Goal: Find specific page/section: Find specific page/section

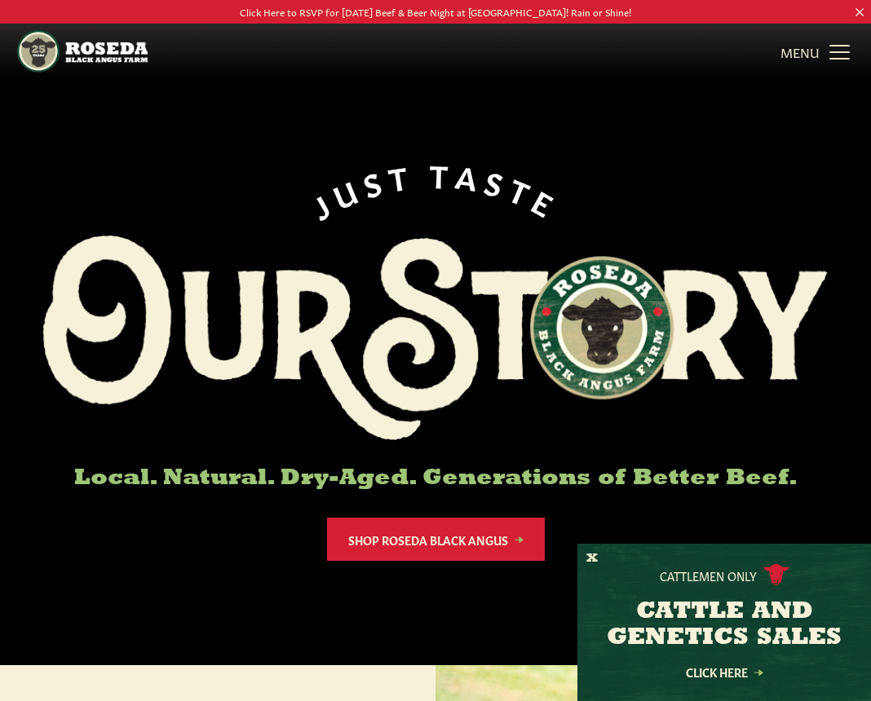
click at [837, 50] on link "MENU CLOSE" at bounding box center [816, 51] width 73 height 33
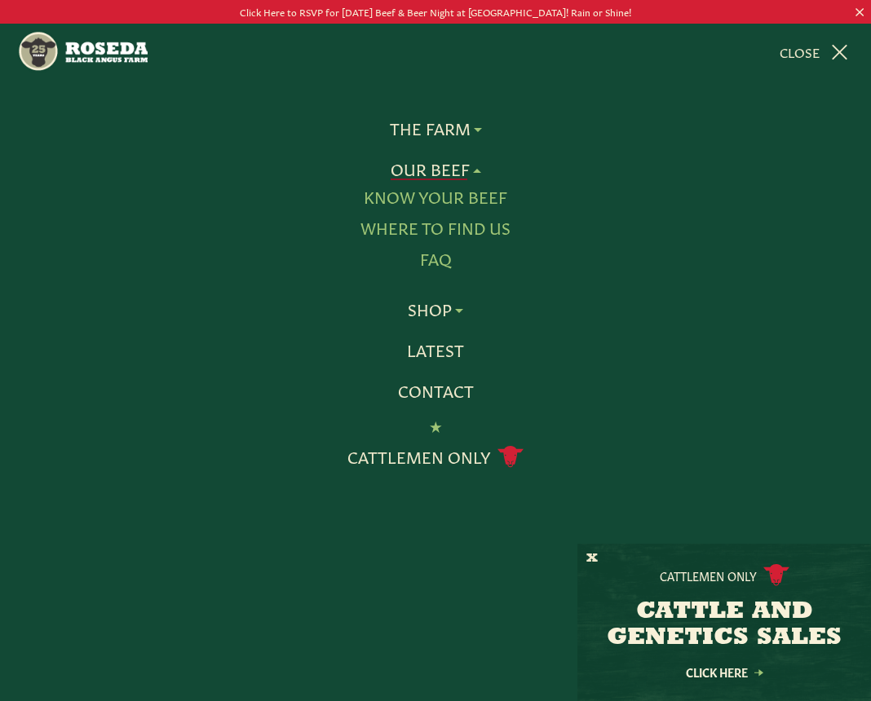
click at [442, 168] on link "Our Beef" at bounding box center [435, 169] width 90 height 21
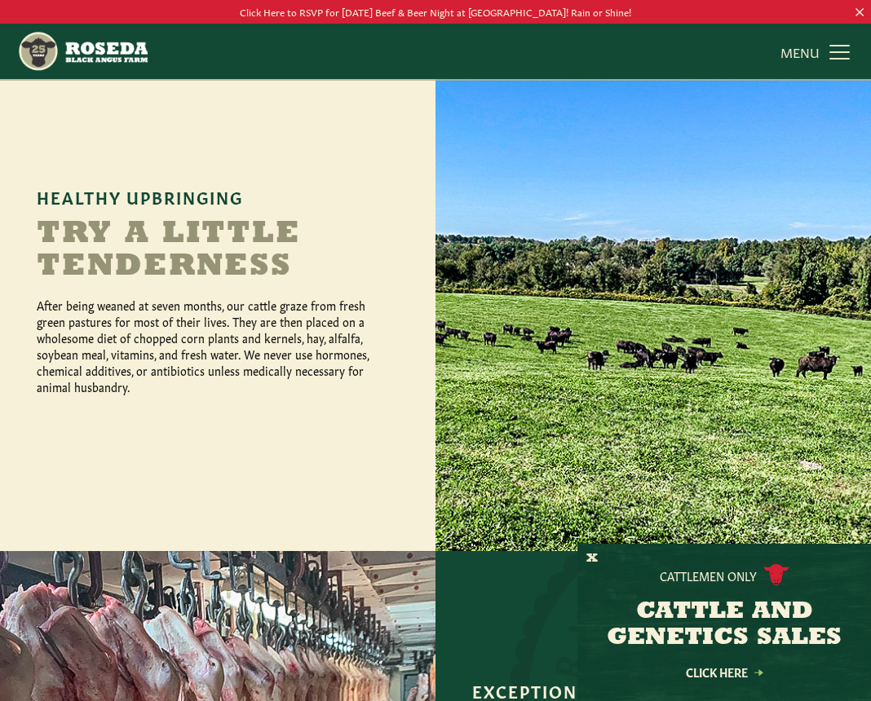
scroll to position [375, 0]
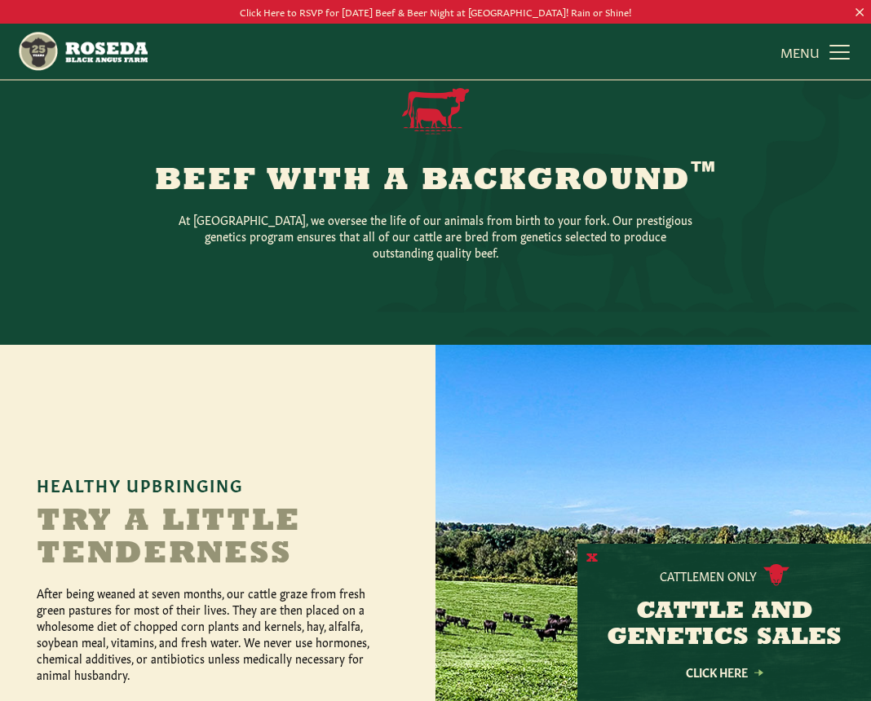
click at [589, 558] on button "X" at bounding box center [591, 558] width 11 height 17
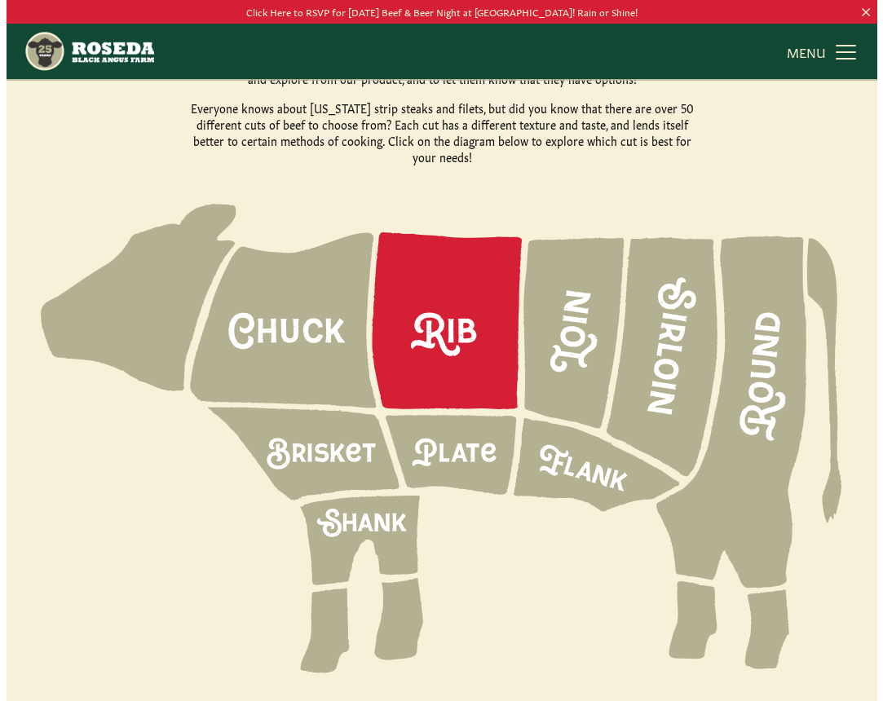
scroll to position [2074, 0]
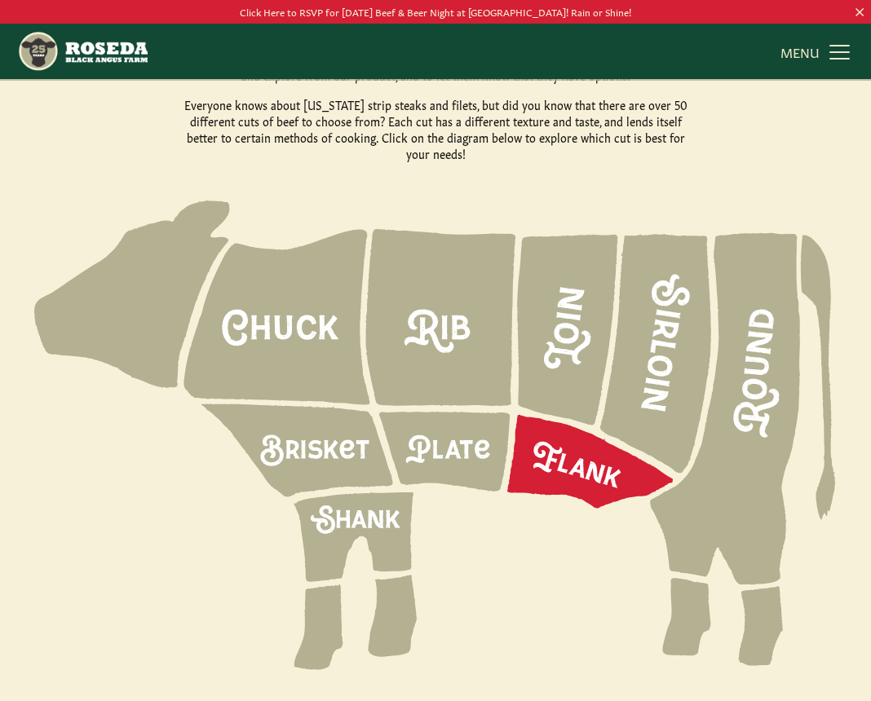
click at [589, 451] on icon at bounding box center [590, 462] width 165 height 94
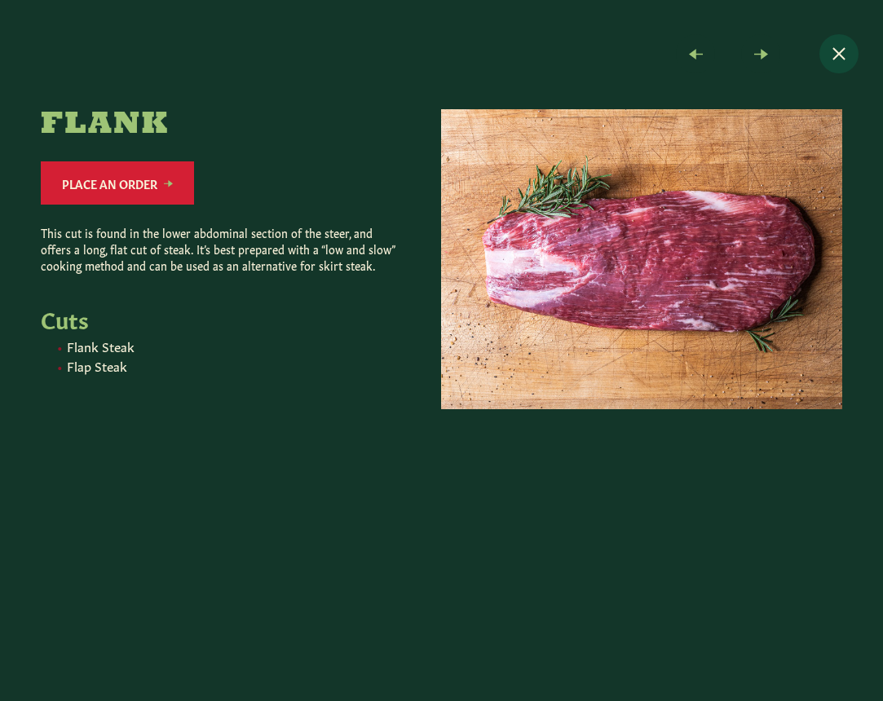
click at [840, 51] on span "Close modal" at bounding box center [838, 53] width 39 height 39
click at [835, 56] on span "Close modal" at bounding box center [838, 53] width 39 height 39
click at [699, 53] on span at bounding box center [695, 53] width 39 height 39
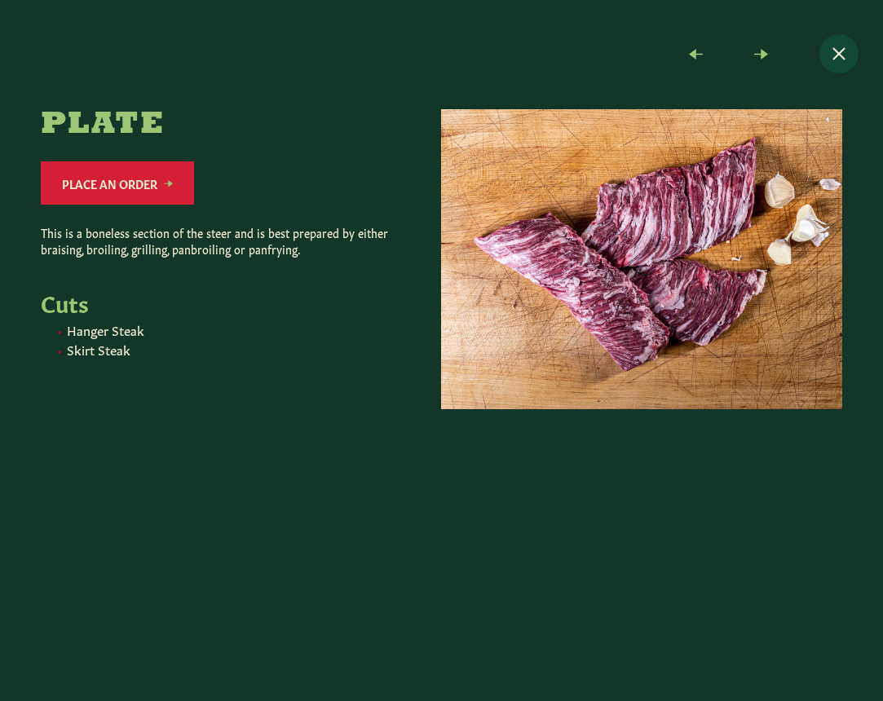
click at [834, 51] on span "Close modal" at bounding box center [838, 53] width 39 height 39
click at [700, 57] on span at bounding box center [695, 53] width 39 height 39
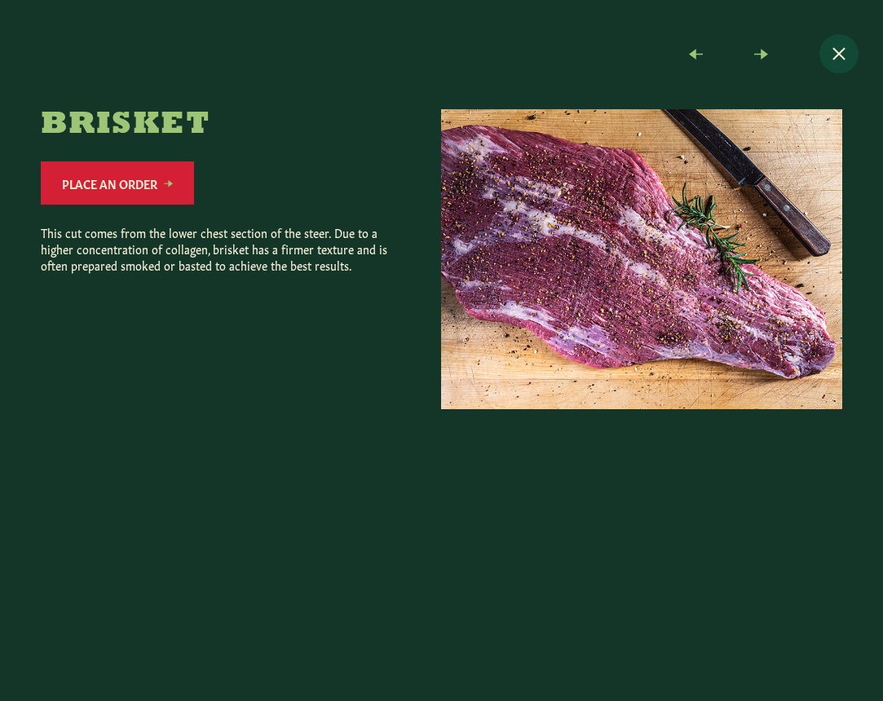
click at [837, 52] on span "Close modal" at bounding box center [838, 53] width 39 height 39
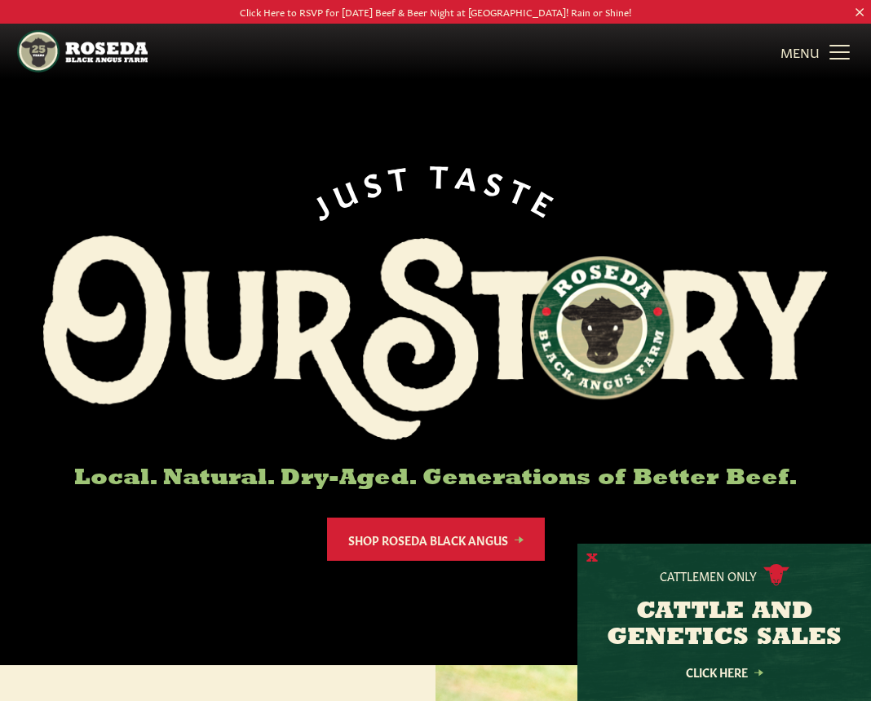
click at [593, 562] on button "X" at bounding box center [591, 558] width 11 height 17
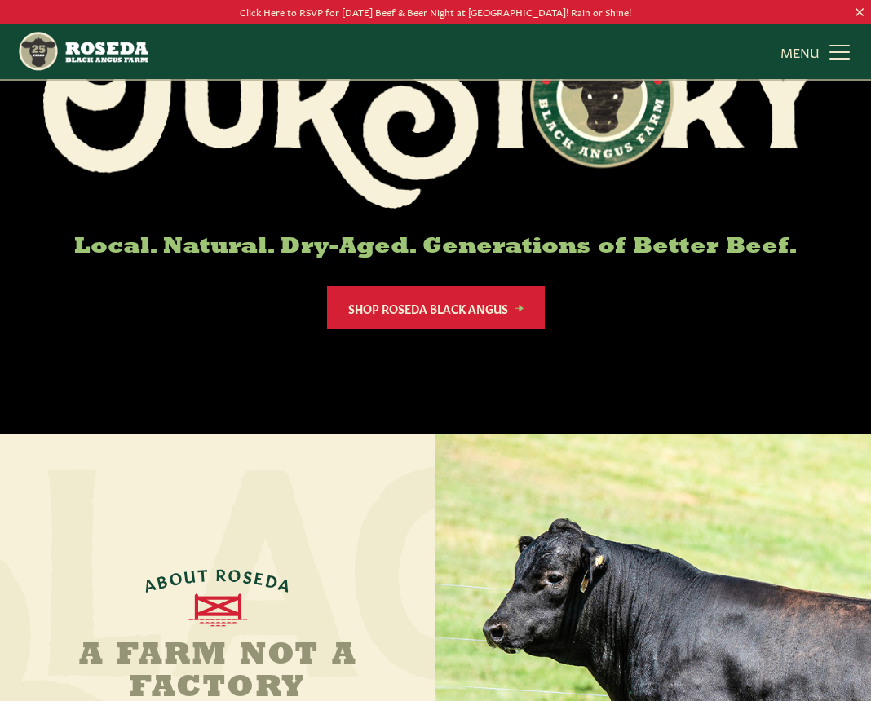
scroll to position [311, 0]
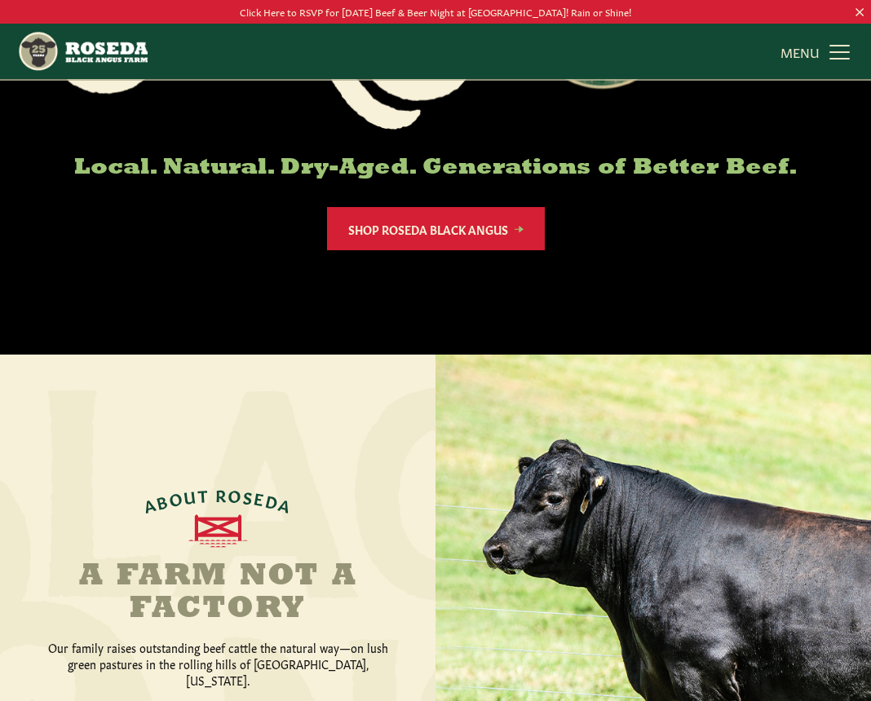
click at [832, 51] on link "MENU CLOSE" at bounding box center [816, 51] width 73 height 33
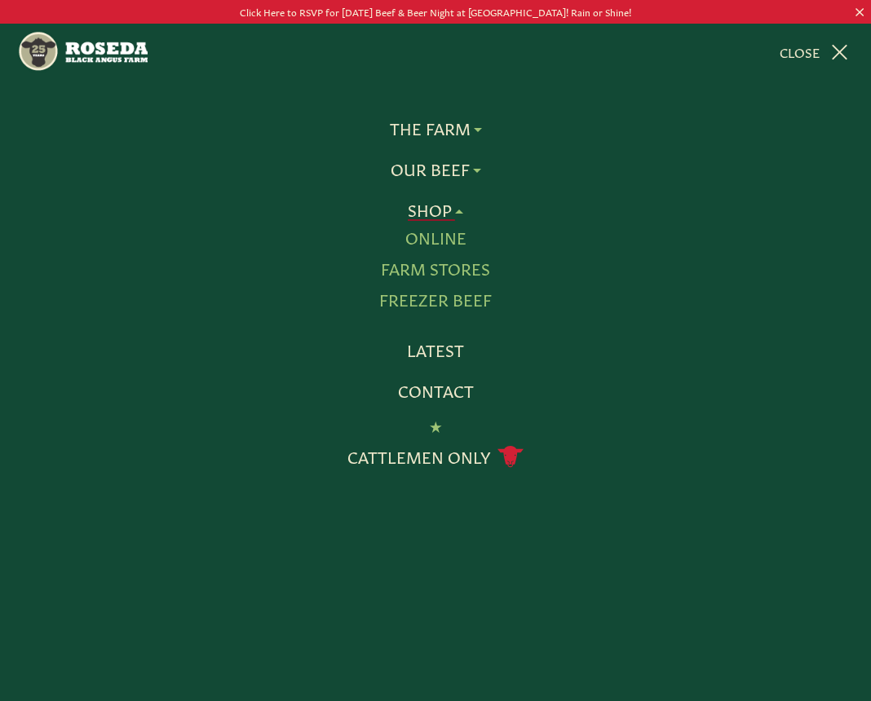
click at [432, 210] on link "Shop" at bounding box center [435, 210] width 55 height 21
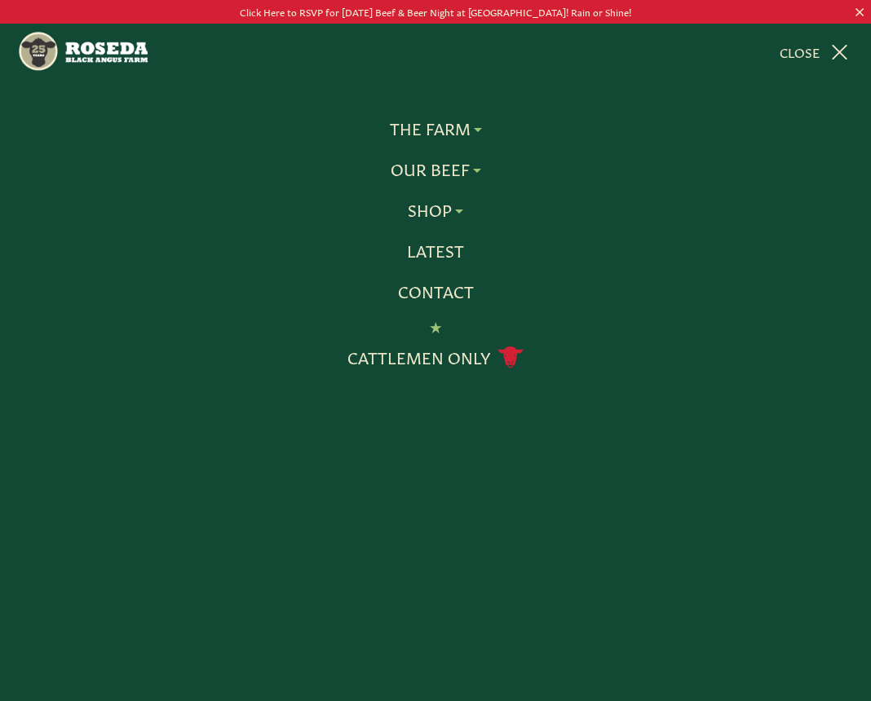
click at [441, 221] on li "Shop Online Farm Stores Freezer Beef" at bounding box center [435, 210] width 112 height 21
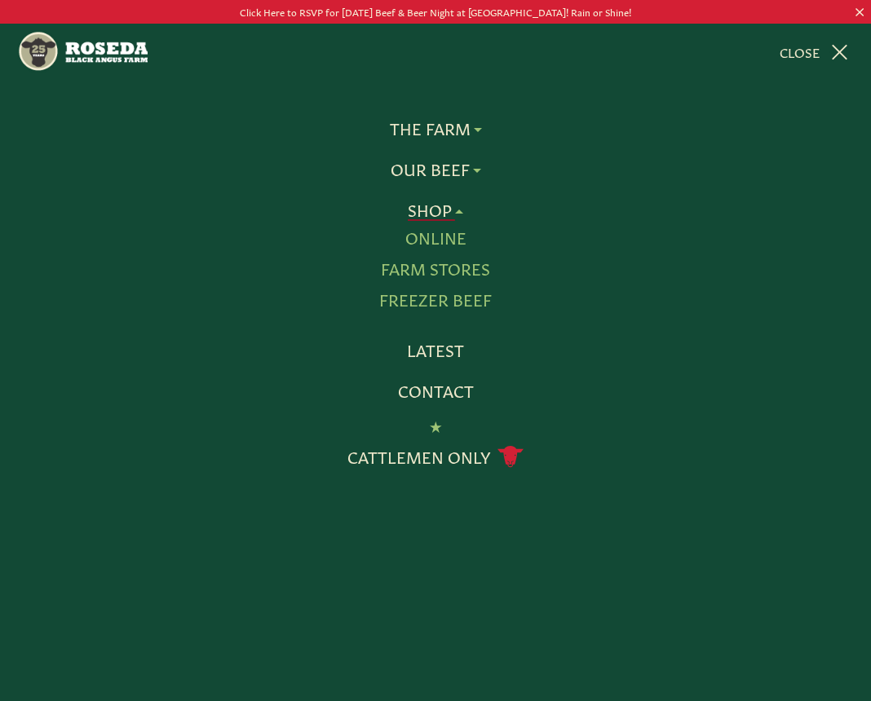
click at [413, 268] on link "Farm Stores" at bounding box center [435, 268] width 109 height 21
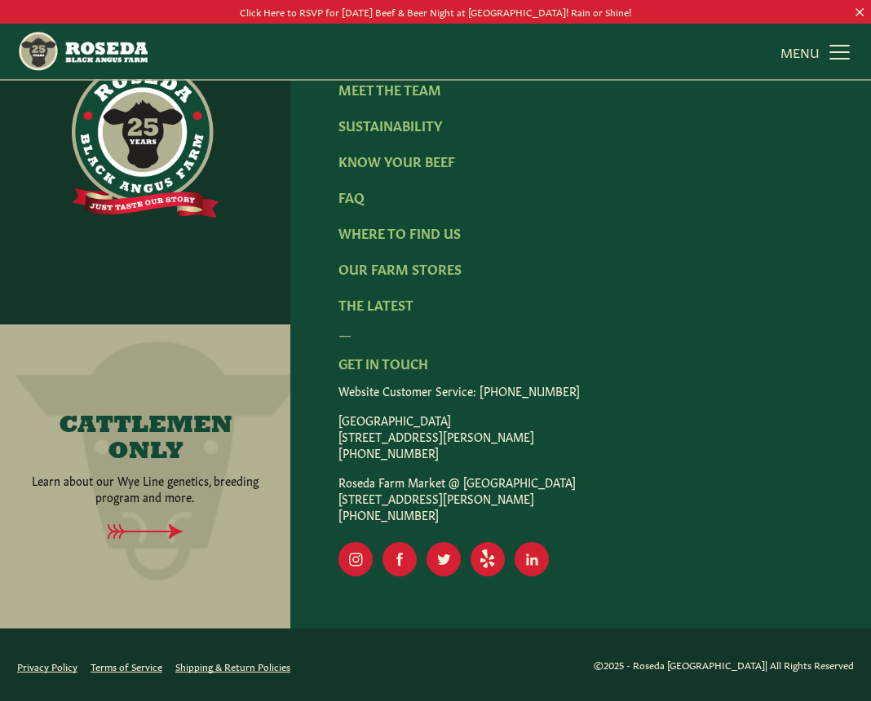
scroll to position [2765, 0]
click at [417, 269] on link "Our Farm Stores" at bounding box center [399, 268] width 123 height 18
click at [430, 272] on link "Our Farm Stores" at bounding box center [399, 268] width 123 height 18
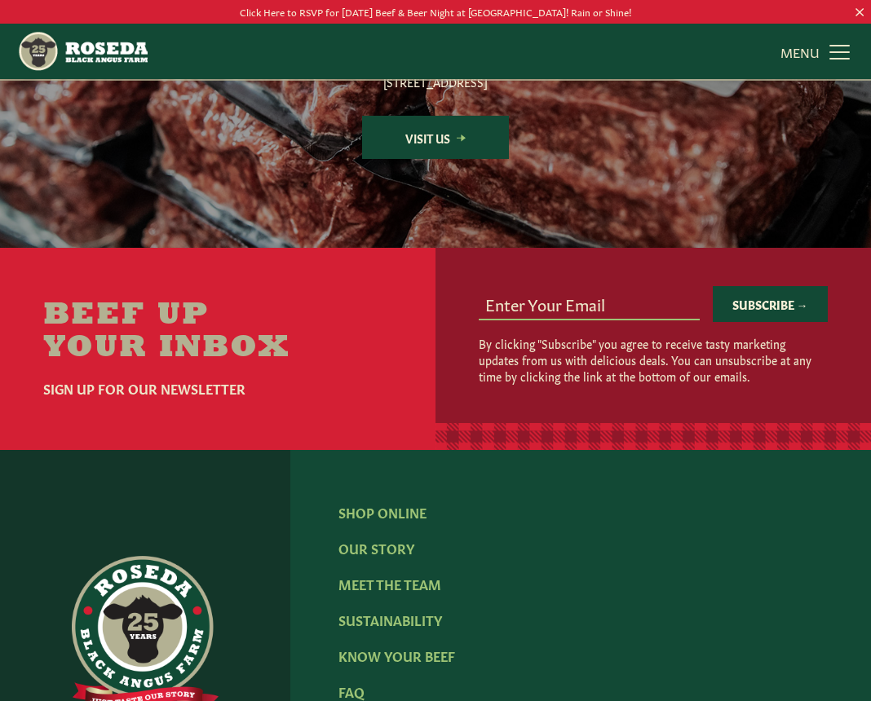
click at [831, 51] on link "MENU CLOSE" at bounding box center [816, 51] width 73 height 33
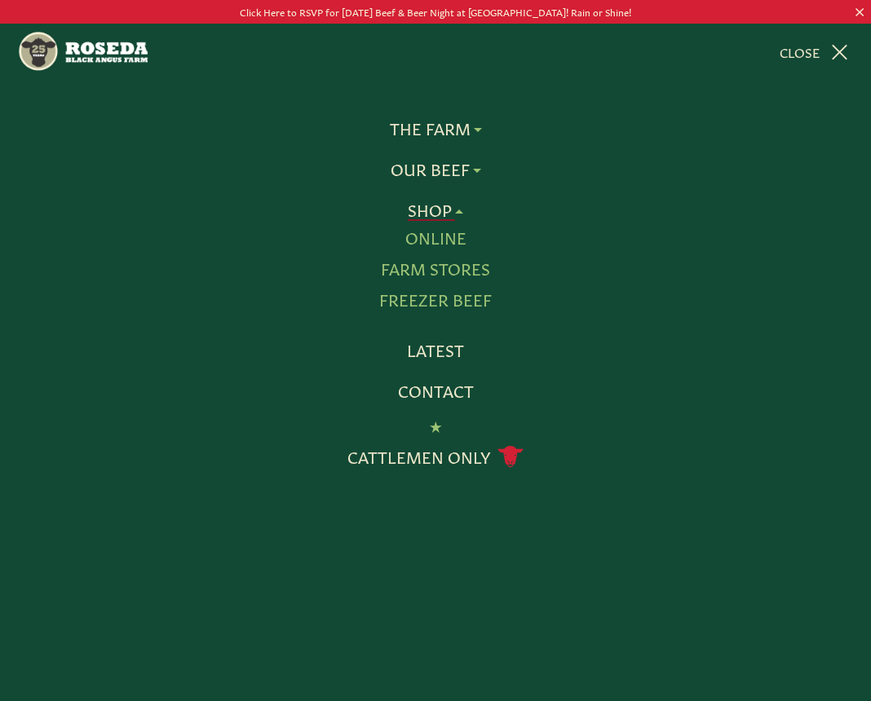
click at [432, 236] on link "Online" at bounding box center [435, 237] width 61 height 21
